Goal: Task Accomplishment & Management: Use online tool/utility

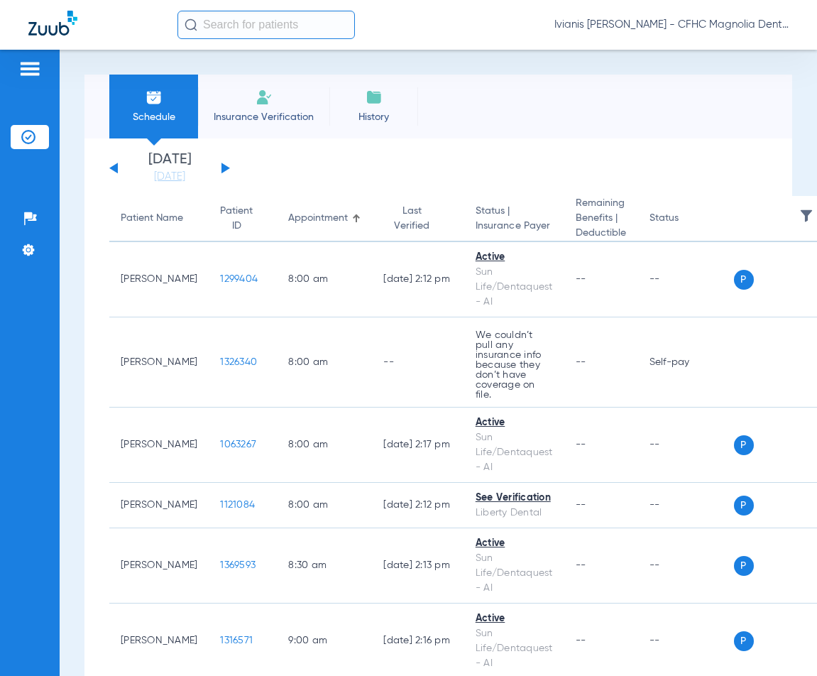
click at [256, 112] on span "Insurance Verification" at bounding box center [264, 117] width 110 height 14
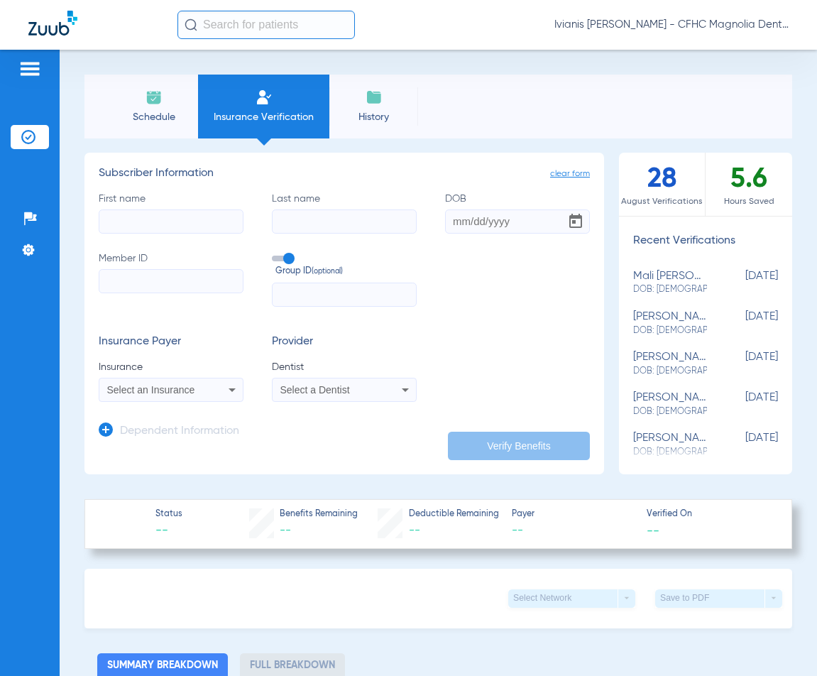
paste input "9619326041"
type input "9619326041"
click at [130, 387] on span "Select an Insurance" at bounding box center [151, 389] width 88 height 11
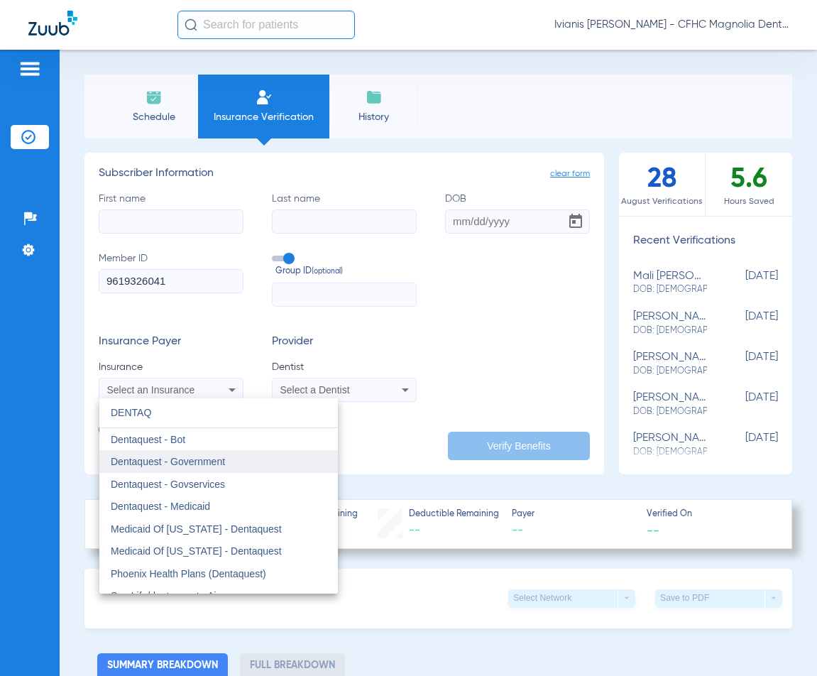
type input "DENTAQ"
click at [207, 460] on span "Dentaquest - Government" at bounding box center [168, 461] width 114 height 11
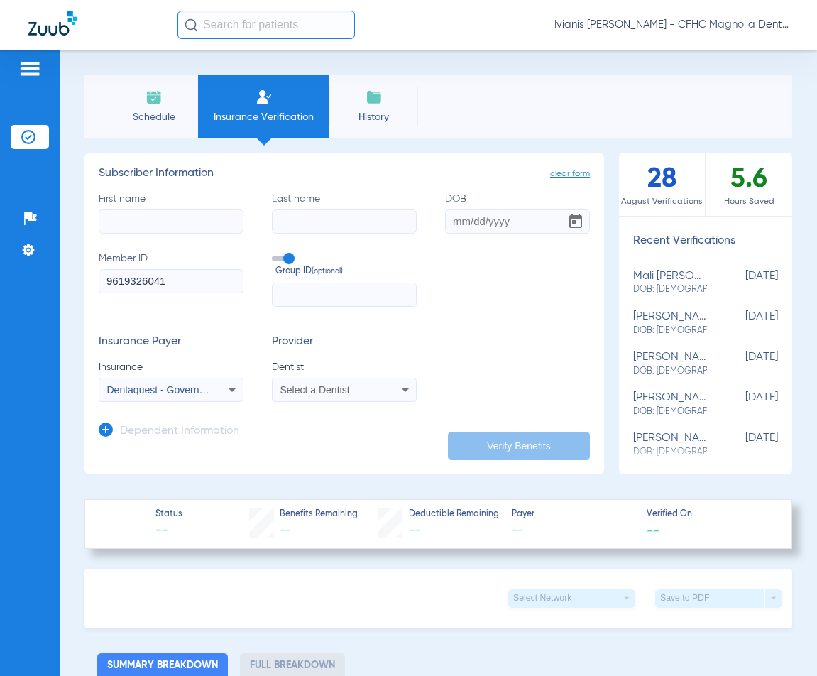
click at [180, 222] on input "First name" at bounding box center [171, 222] width 145 height 24
type input "[PERSON_NAME]"
type input "[DATE]"
click at [310, 389] on span "Select a Dentist" at bounding box center [316, 389] width 70 height 11
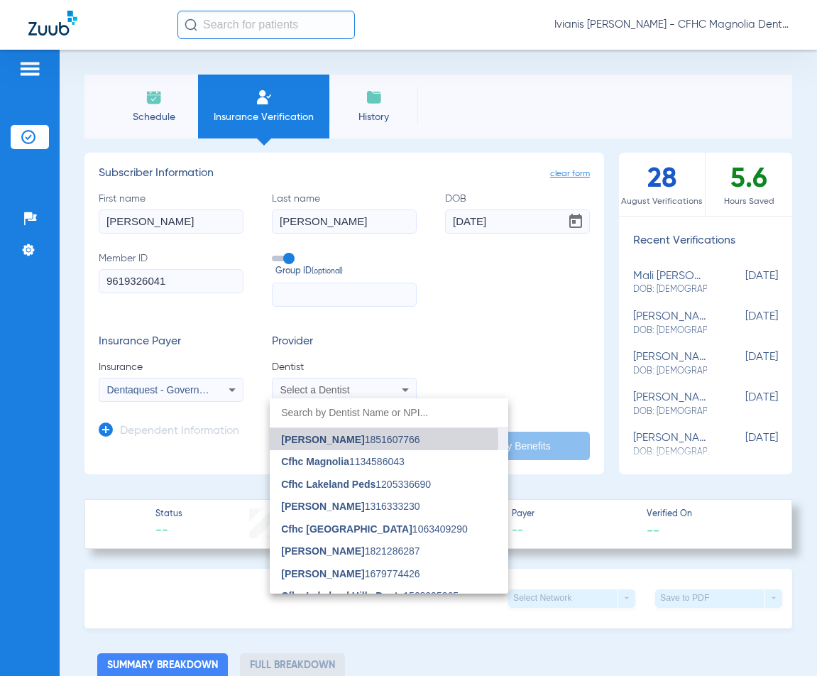
click at [342, 442] on span "[PERSON_NAME]" at bounding box center [322, 439] width 83 height 11
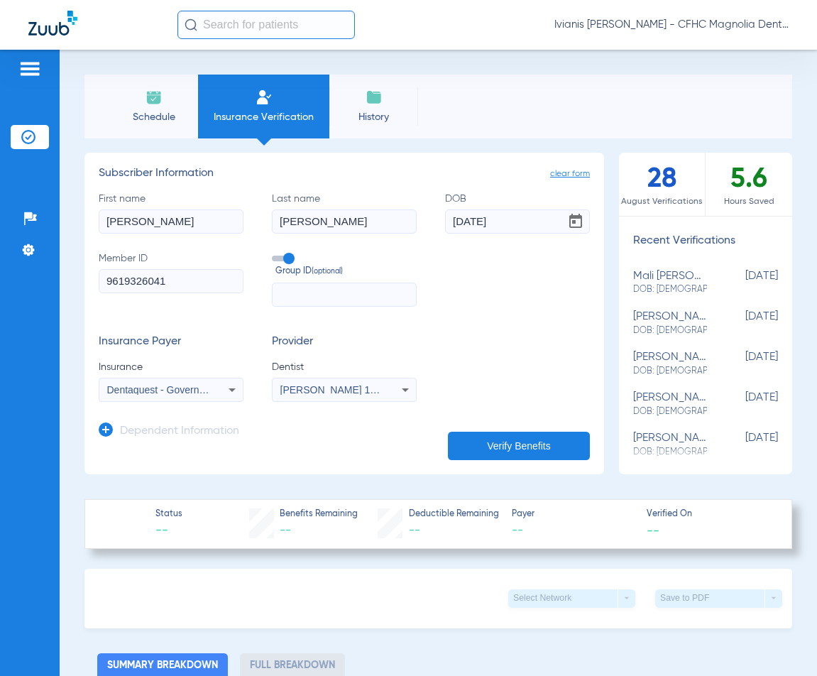
click at [494, 446] on button "Verify Benefits" at bounding box center [519, 446] width 142 height 28
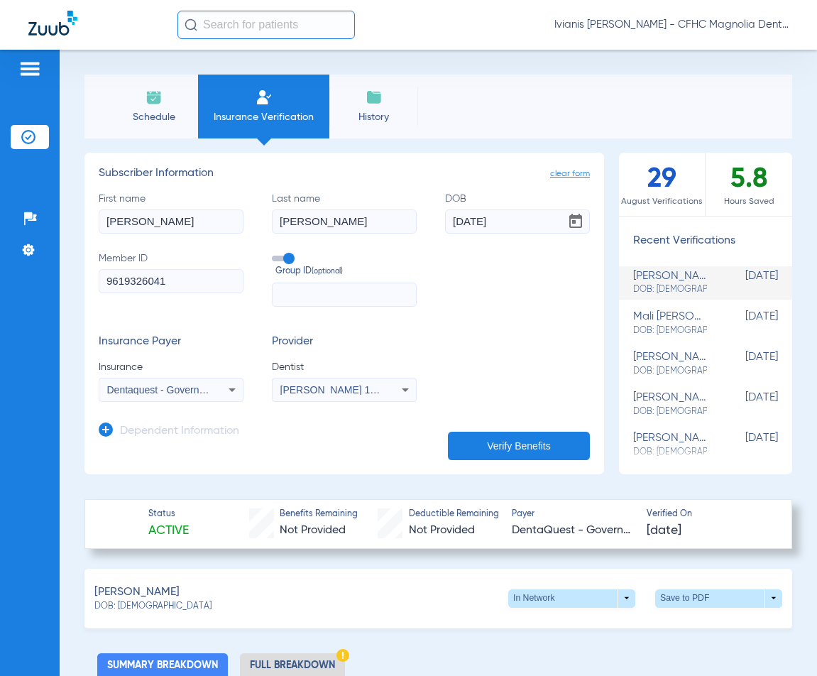
scroll to position [71, 0]
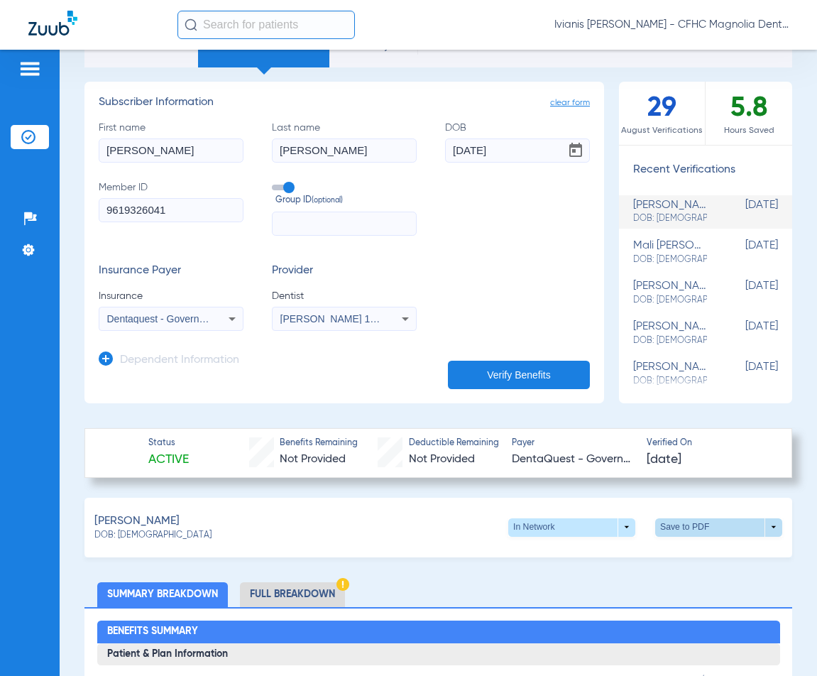
click at [712, 521] on span at bounding box center [719, 528] width 34 height 34
click at [587, 549] on span "Save to PDF" at bounding box center [602, 554] width 56 height 10
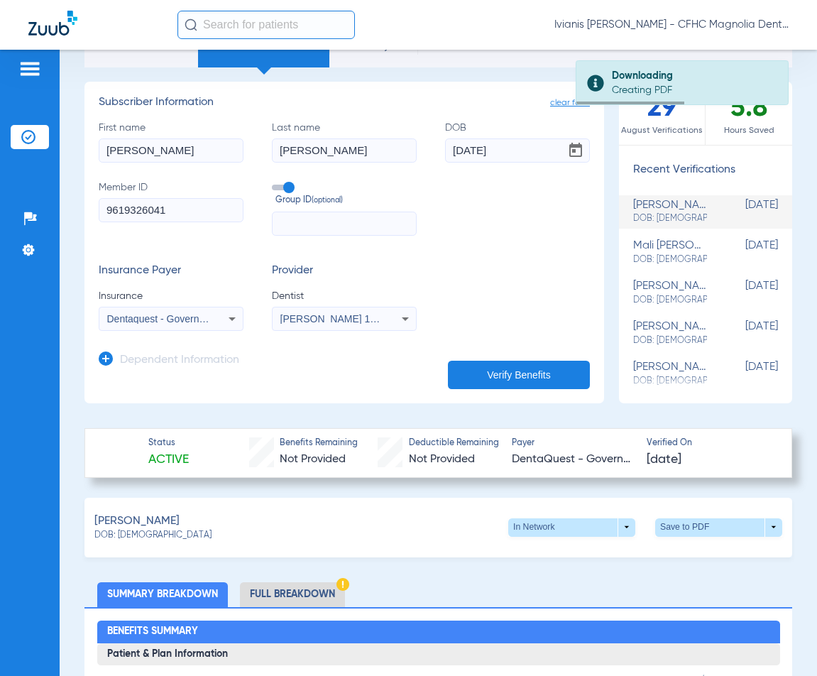
drag, startPoint x: 147, startPoint y: 538, endPoint x: 116, endPoint y: 536, distance: 31.3
click at [116, 536] on div "DOB: [DEMOGRAPHIC_DATA]" at bounding box center [152, 536] width 117 height 13
click at [117, 535] on span "DOB: [DEMOGRAPHIC_DATA]" at bounding box center [152, 536] width 117 height 13
click at [176, 533] on div "DOB: [DEMOGRAPHIC_DATA]" at bounding box center [152, 536] width 117 height 13
drag, startPoint x: 174, startPoint y: 533, endPoint x: 117, endPoint y: 537, distance: 57.0
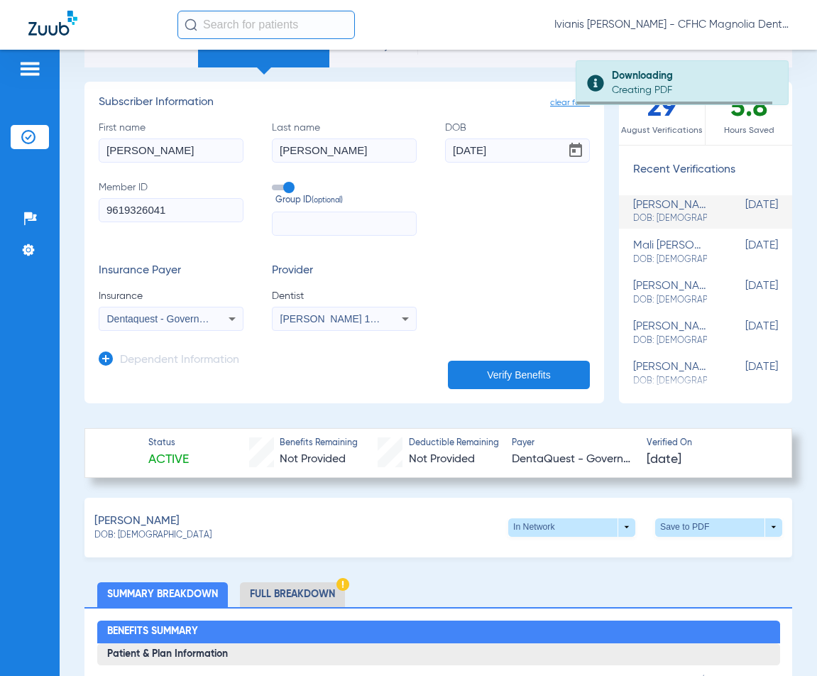
click at [117, 537] on div "DOB: [DEMOGRAPHIC_DATA]" at bounding box center [152, 536] width 117 height 13
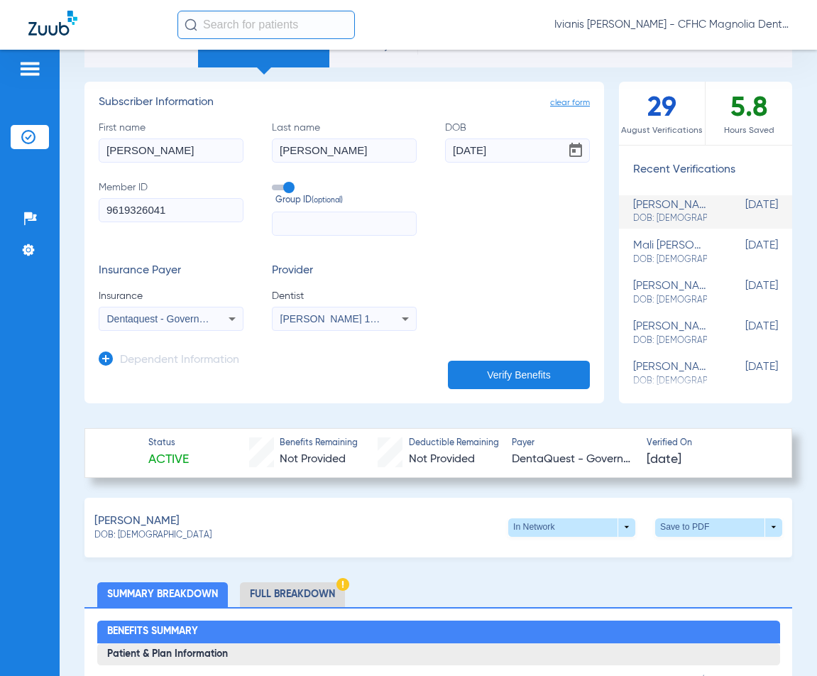
copy span "[DATE]"
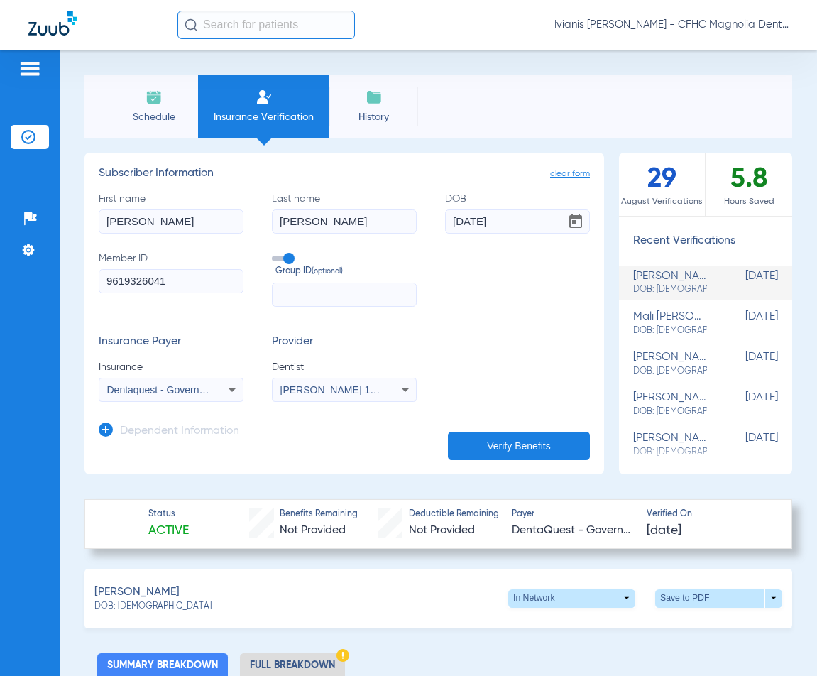
click at [165, 109] on li "Schedule" at bounding box center [153, 107] width 89 height 64
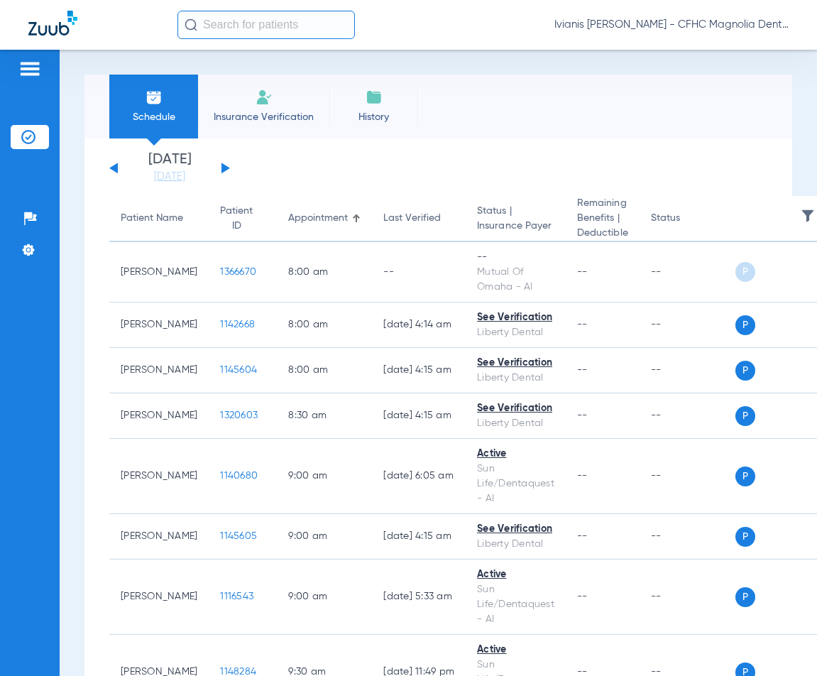
click at [24, 513] on div "Patients Insurance Verification Setup Help Center Settings" at bounding box center [30, 388] width 60 height 676
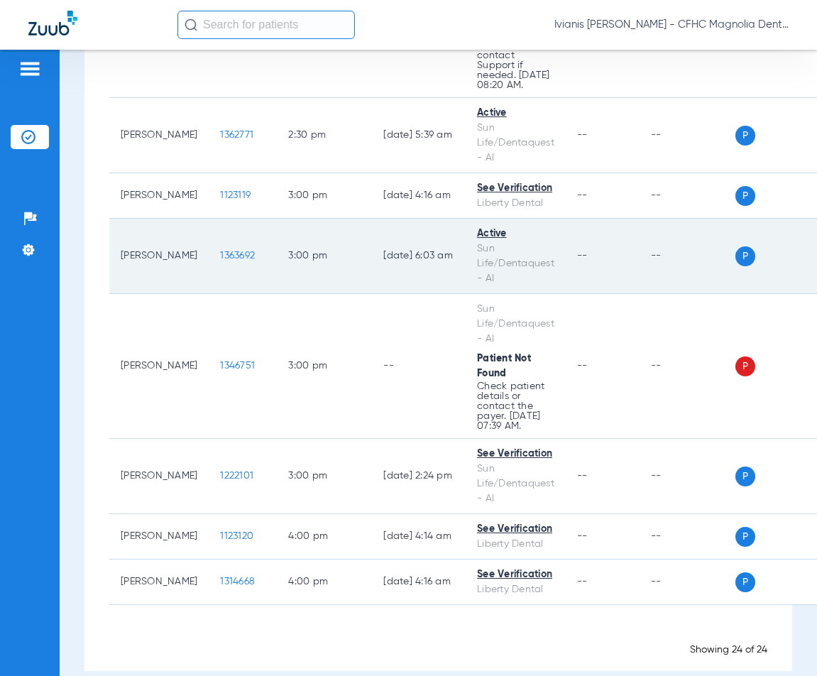
scroll to position [1329, 0]
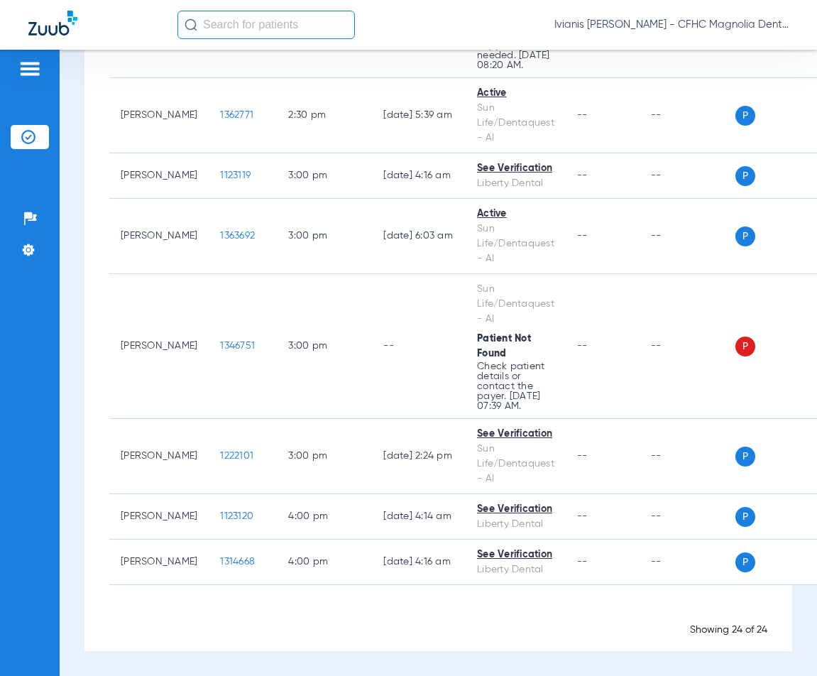
click at [45, 532] on div "Patients Insurance Verification Setup Help Center Settings" at bounding box center [30, 388] width 60 height 676
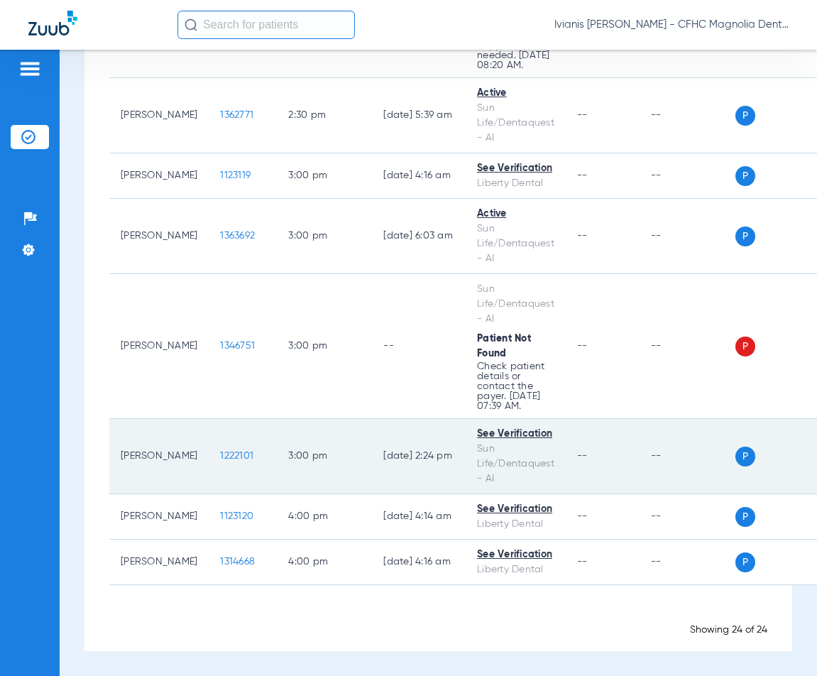
click at [220, 455] on span "1222101" at bounding box center [236, 456] width 33 height 10
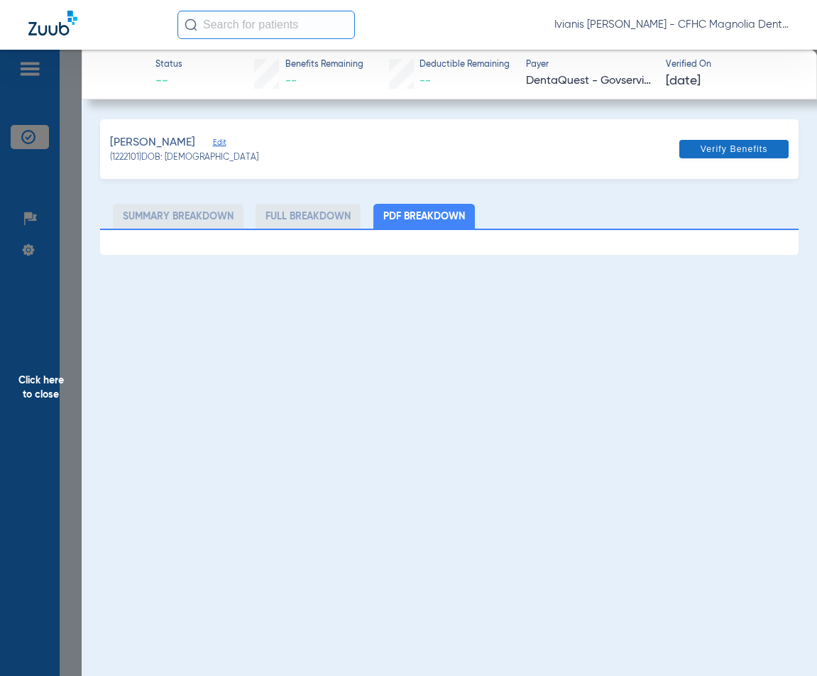
click at [722, 149] on span "Verify Benefits" at bounding box center [734, 148] width 67 height 11
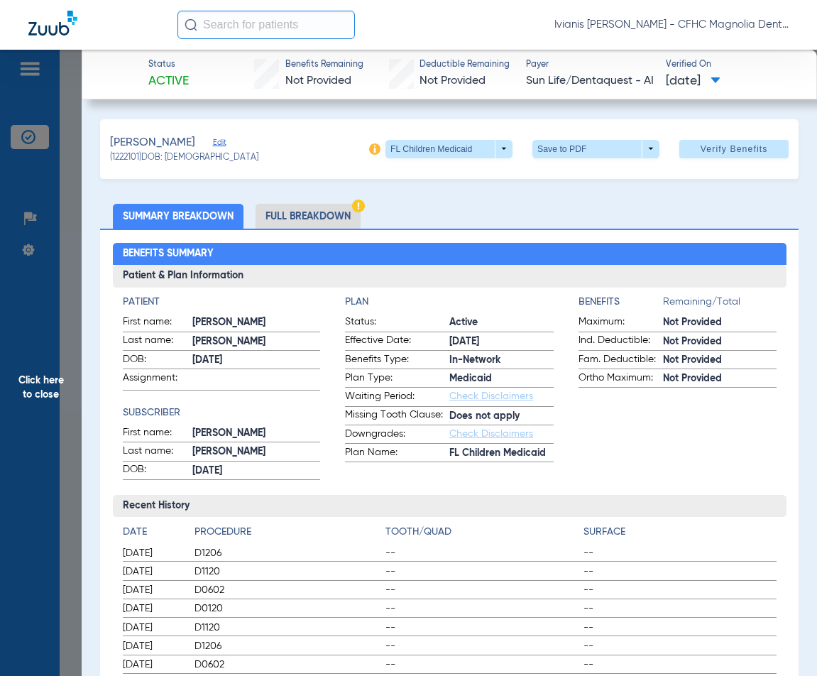
click at [70, 186] on span "Click here to close" at bounding box center [41, 388] width 82 height 676
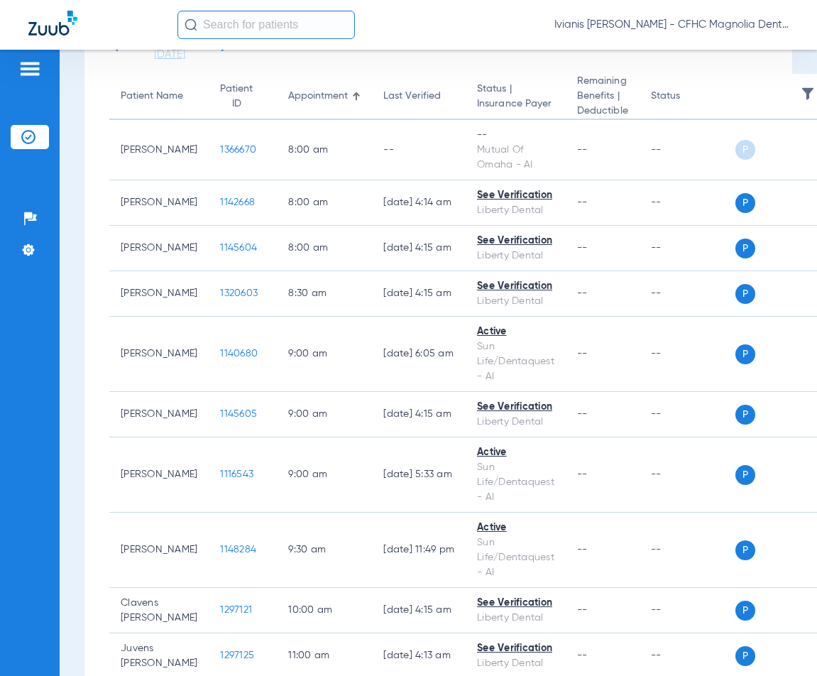
scroll to position [0, 0]
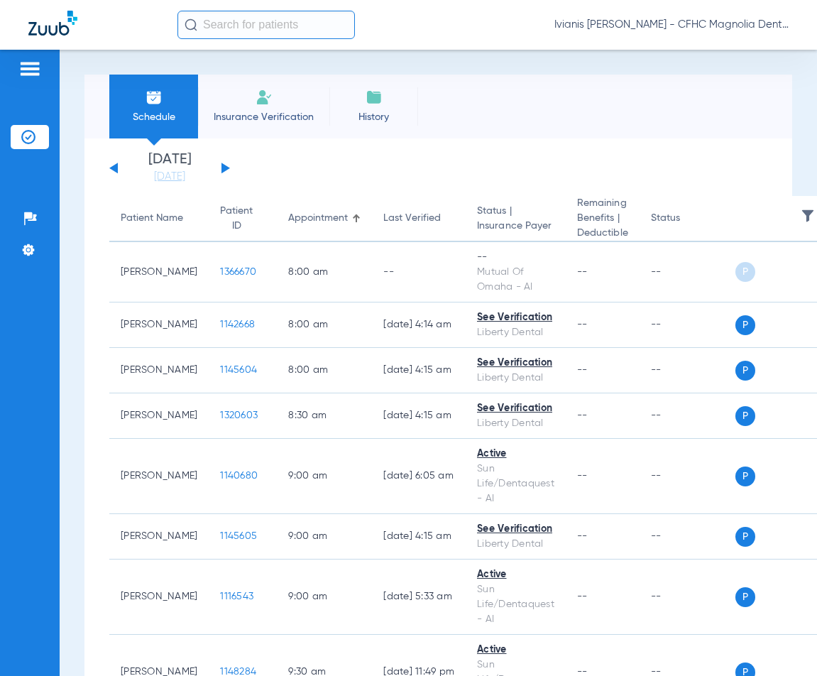
click at [248, 124] on li "Insurance Verification" at bounding box center [263, 107] width 131 height 64
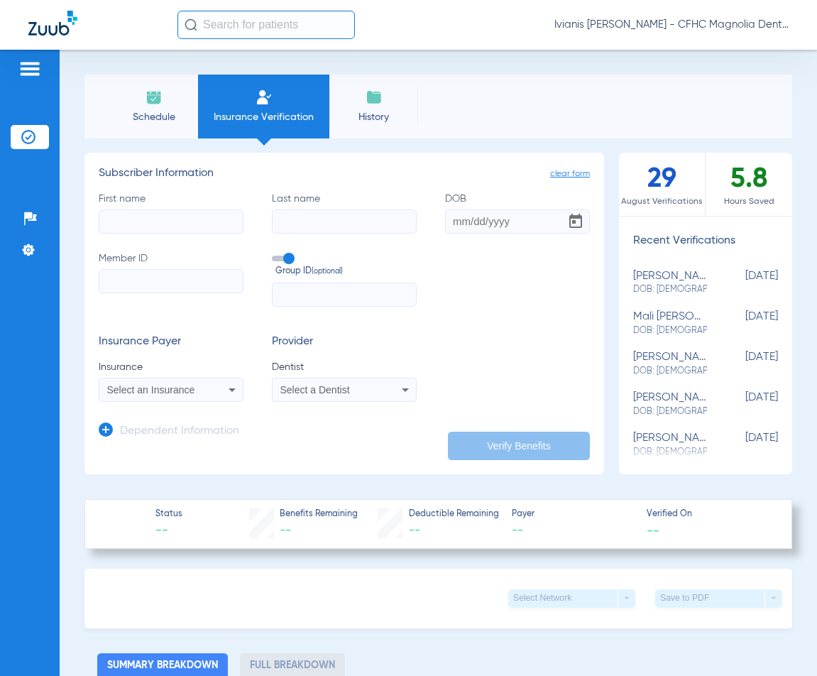
click at [139, 278] on input "Member ID" at bounding box center [171, 281] width 145 height 24
paste input "9630994569"
type input "9630994569"
click at [135, 400] on mat-select "Select an Insurance" at bounding box center [171, 390] width 145 height 24
click at [132, 393] on span "Select an Insurance" at bounding box center [151, 389] width 88 height 11
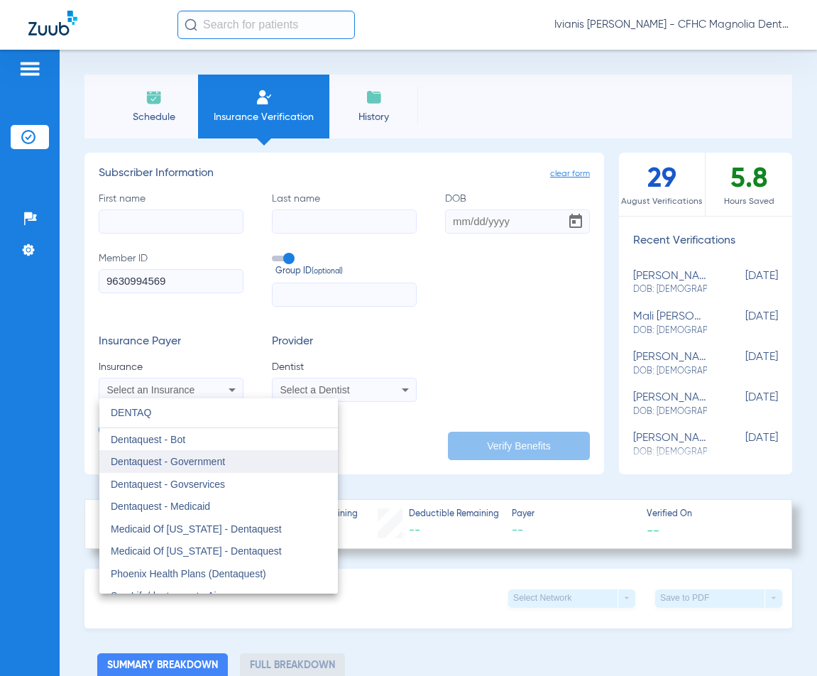
type input "DENTAQ"
click at [198, 460] on span "Dentaquest - Government" at bounding box center [168, 461] width 114 height 11
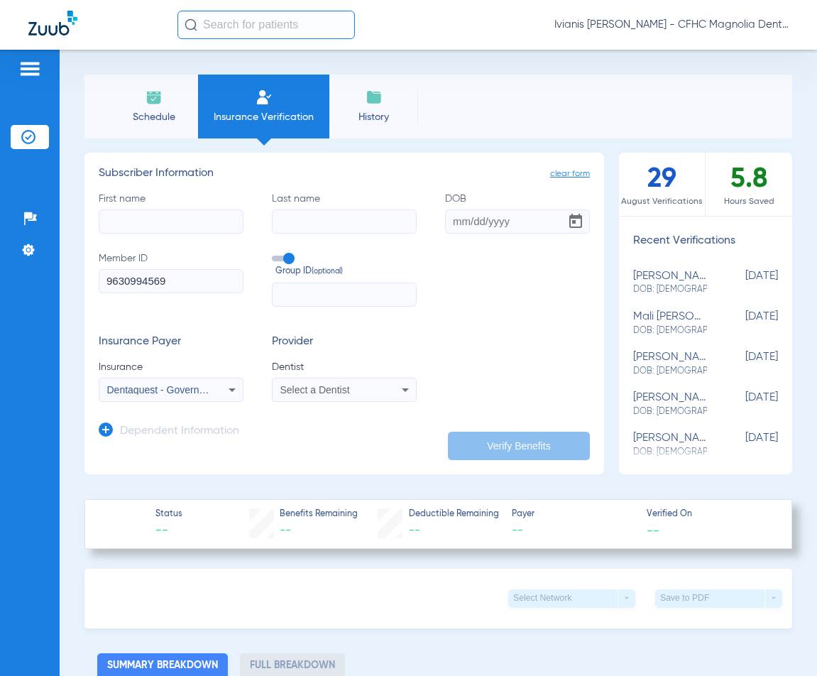
click at [303, 396] on div "Select a Dentist" at bounding box center [344, 389] width 143 height 17
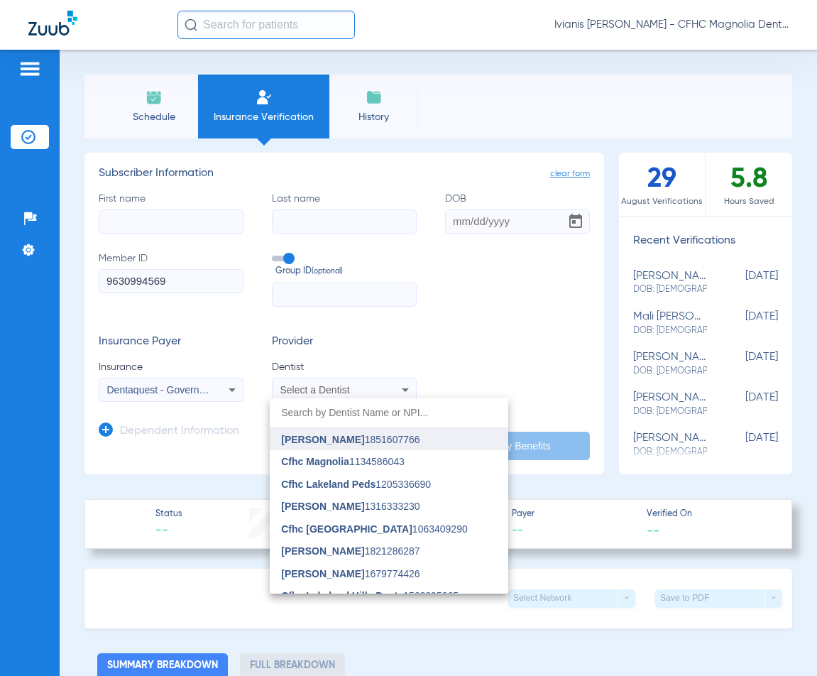
click at [334, 441] on span "[PERSON_NAME]" at bounding box center [322, 439] width 83 height 11
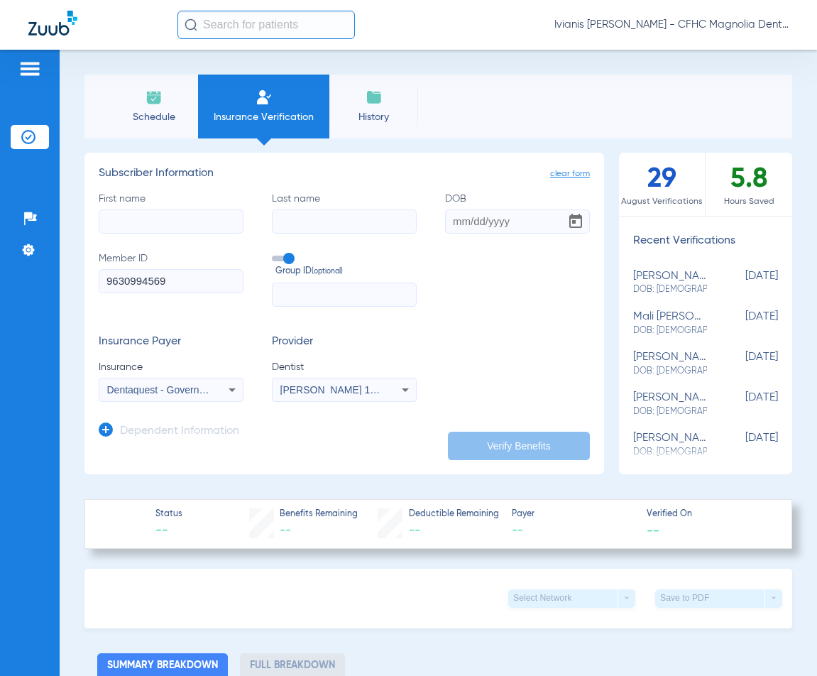
click at [145, 223] on input "First name" at bounding box center [171, 222] width 145 height 24
type input "JAYDEN"
type input "[PERSON_NAME]"
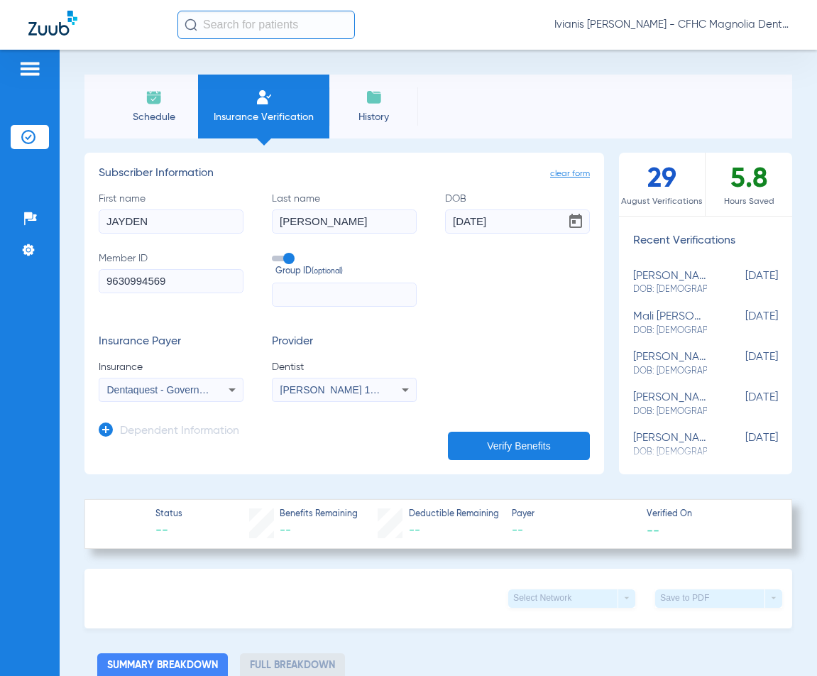
type input "[DATE]"
click at [525, 447] on button "Verify Benefits" at bounding box center [519, 446] width 142 height 28
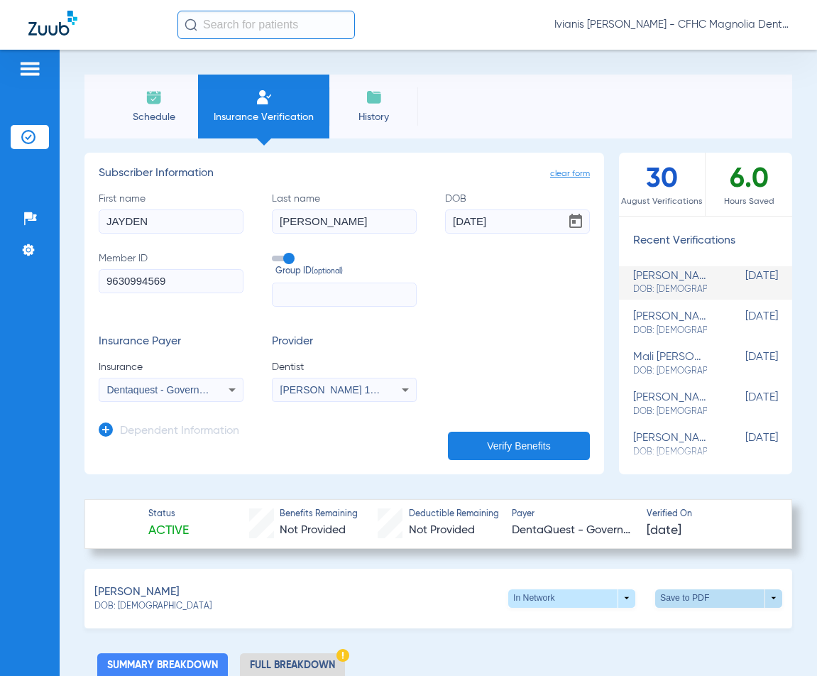
click at [702, 591] on span at bounding box center [719, 599] width 34 height 34
click at [595, 624] on span "Save to PDF" at bounding box center [602, 625] width 56 height 10
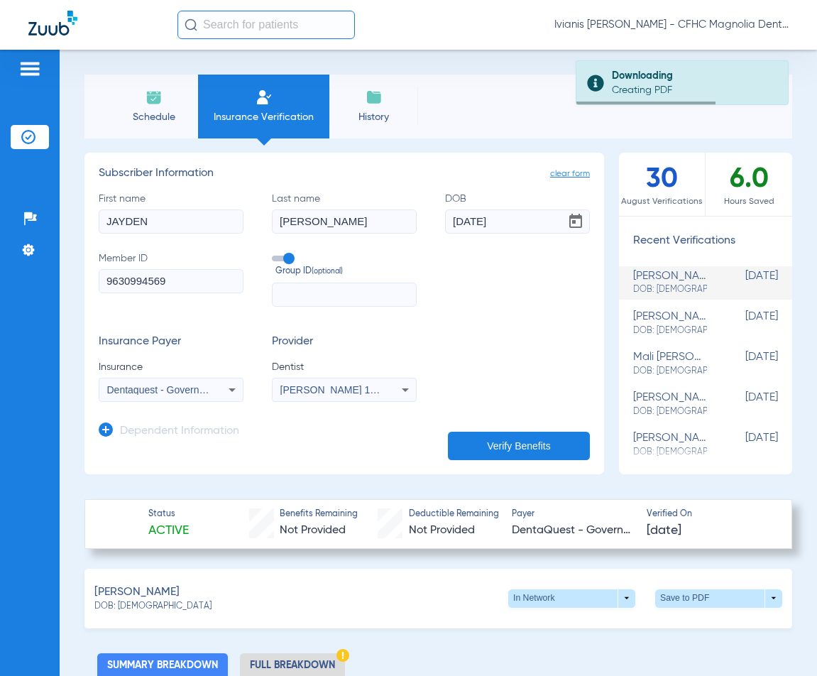
drag, startPoint x: 170, startPoint y: 603, endPoint x: 117, endPoint y: 610, distance: 53.0
click at [117, 610] on div "DOB: [DEMOGRAPHIC_DATA]" at bounding box center [152, 607] width 117 height 13
copy span "[DATE]"
